Goal: Task Accomplishment & Management: Complete application form

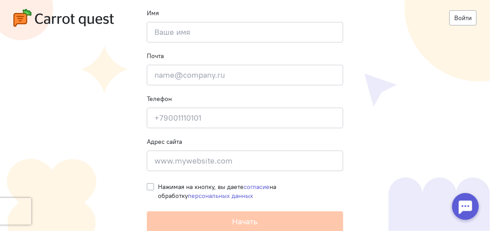
click at [170, 29] on cq-registration-header "Войти" at bounding box center [245, 18] width 490 height 36
click at [148, 36] on input at bounding box center [245, 32] width 196 height 21
type input "Макпал"
click at [172, 83] on input "email" at bounding box center [245, 75] width 196 height 21
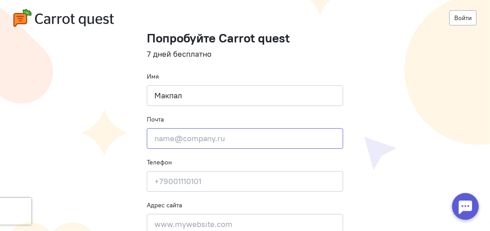
scroll to position [1, 0]
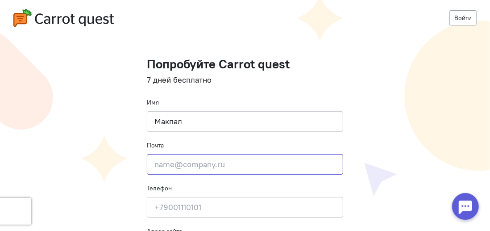
click at [172, 158] on input "email" at bounding box center [245, 164] width 196 height 21
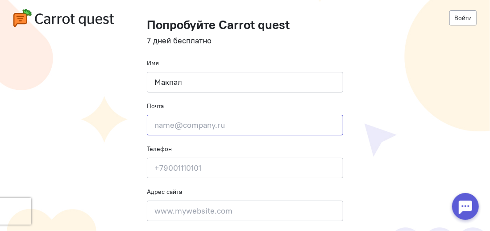
scroll to position [90, 0]
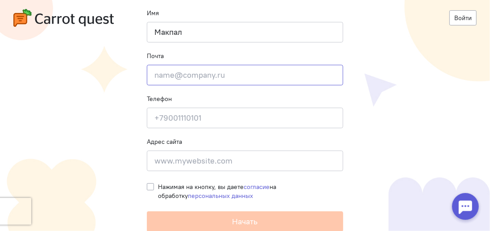
paste input "[EMAIL_ADDRESS][DOMAIN_NAME]"
type input "[EMAIL_ADDRESS][DOMAIN_NAME]"
click at [204, 114] on input at bounding box center [245, 117] width 196 height 21
drag, startPoint x: 250, startPoint y: 75, endPoint x: 141, endPoint y: 84, distance: 109.2
click at [141, 84] on cq-registration "Войти Попробуйте Carrot quest 7 дней бесплатно Имя [PERSON_NAME] Почта [EMAIL_A…" at bounding box center [245, 71] width 490 height 322
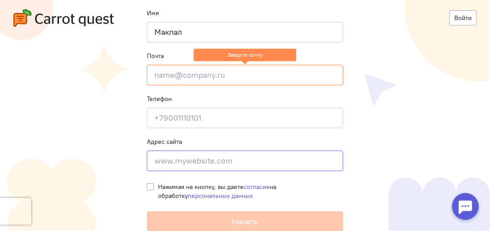
drag, startPoint x: 191, startPoint y: 116, endPoint x: 161, endPoint y: 154, distance: 48.7
click at [161, 154] on input at bounding box center [245, 160] width 196 height 21
paste input "[URL][DOMAIN_NAME]"
type input "[URL][DOMAIN_NAME]"
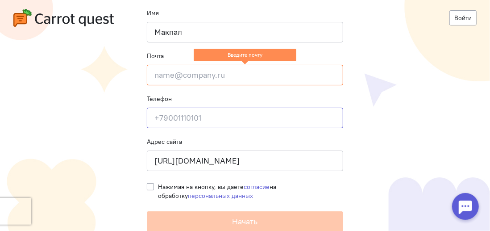
click at [163, 120] on input at bounding box center [245, 117] width 196 height 21
type input "79626740665"
click at [171, 75] on input "email" at bounding box center [245, 75] width 196 height 21
paste input "[EMAIL_ADDRESS][DOMAIN_NAME]"
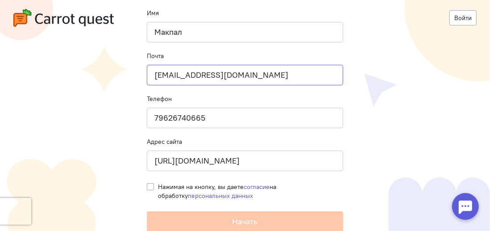
type input "[EMAIL_ADDRESS][DOMAIN_NAME]"
click at [158, 189] on label "Нажимая на кнопку, вы даете согласие на обработку персональных данных" at bounding box center [250, 191] width 185 height 18
click at [147, 189] on input "Нажимая на кнопку, вы даете согласие на обработку персональных данных" at bounding box center [150, 186] width 7 height 8
checkbox input "true"
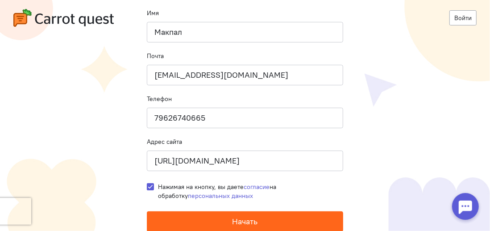
click at [243, 221] on span "Начать" at bounding box center [244, 221] width 25 height 10
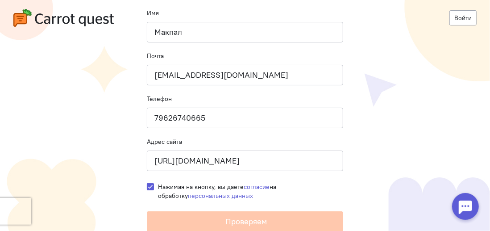
scroll to position [0, 0]
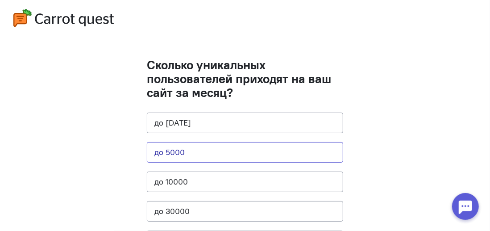
click at [194, 146] on button "до 5000" at bounding box center [245, 152] width 196 height 21
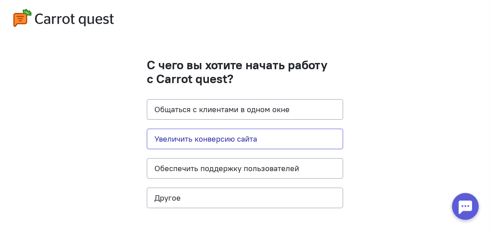
click at [204, 138] on button "Увеличить конверсию сайта" at bounding box center [245, 138] width 196 height 21
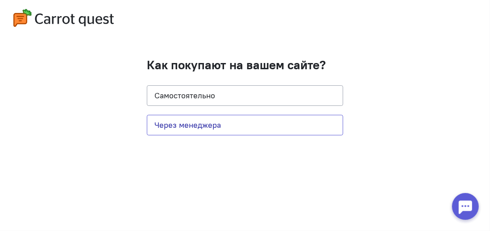
click at [200, 125] on button "Через менеджера" at bounding box center [245, 125] width 196 height 21
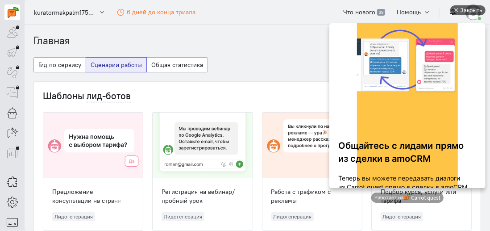
click at [454, 9] on div at bounding box center [455, 10] width 4 height 4
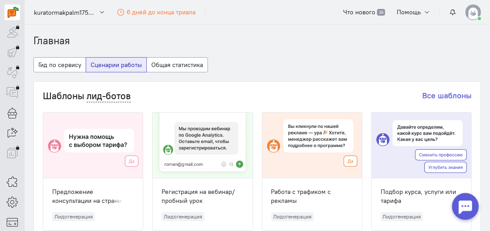
click at [478, 9] on img at bounding box center [473, 12] width 16 height 16
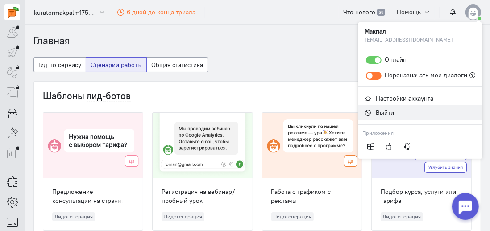
click at [380, 118] on link "Выйти" at bounding box center [420, 112] width 124 height 14
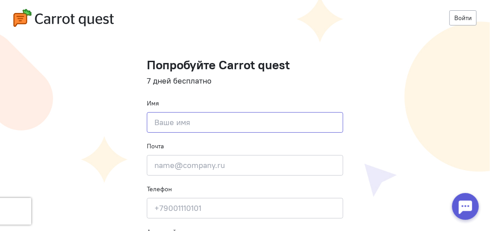
click at [169, 117] on input at bounding box center [245, 122] width 196 height 21
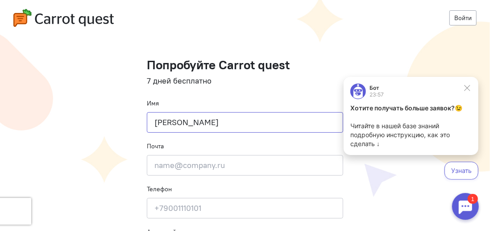
type input "Макпал Карибжанова"
click at [223, 166] on input "email" at bounding box center [245, 165] width 196 height 21
paste input "texcpec2@makpal.com"
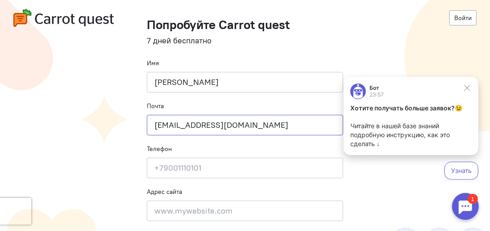
scroll to position [89, 0]
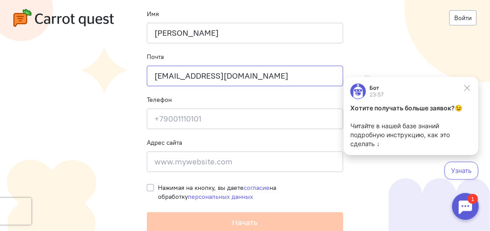
type input "texcpec2@makpal.com"
click at [173, 120] on input at bounding box center [245, 118] width 196 height 21
type input "79626740665"
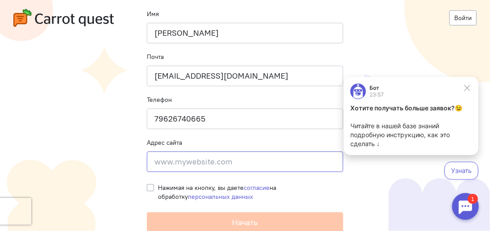
click at [191, 162] on input at bounding box center [245, 161] width 196 height 21
paste input "https://5-quantum.com/"
type input "https://5-quantum.com/"
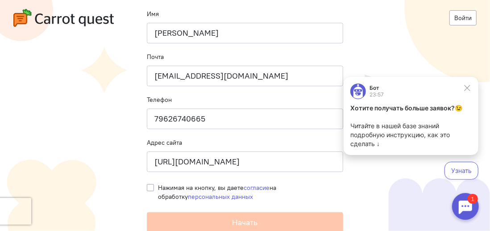
click at [158, 189] on label "Нажимая на кнопку, вы даете согласие на обработку персональных данных" at bounding box center [250, 192] width 185 height 18
click at [150, 189] on input "Нажимая на кнопку, вы даете согласие на обработку персональных данных" at bounding box center [150, 187] width 7 height 8
checkbox input "true"
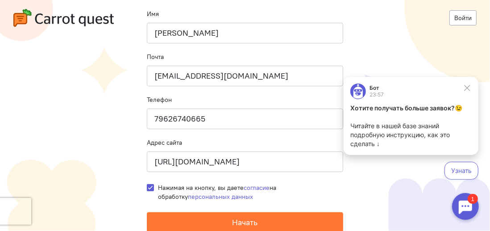
scroll to position [90, 0]
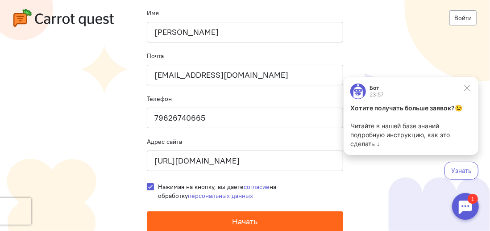
click at [252, 218] on span "Начать" at bounding box center [244, 221] width 25 height 10
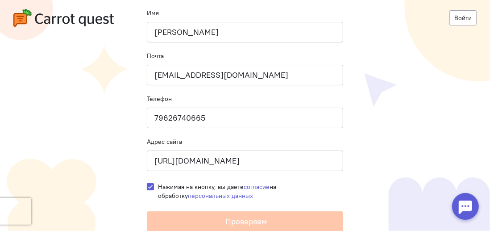
scroll to position [0, 0]
